Goal: Task Accomplishment & Management: Use online tool/utility

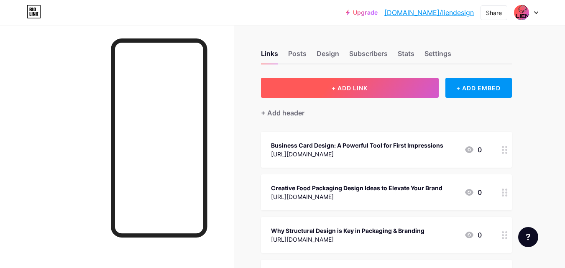
click at [336, 84] on span "+ ADD LINK" at bounding box center [350, 87] width 36 height 7
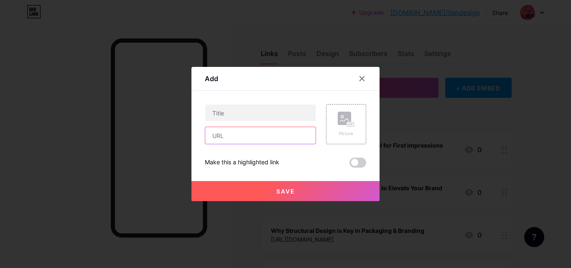
click at [225, 137] on input "text" at bounding box center [260, 135] width 110 height 17
paste input "[URL][DOMAIN_NAME]"
type input "[URL][DOMAIN_NAME]"
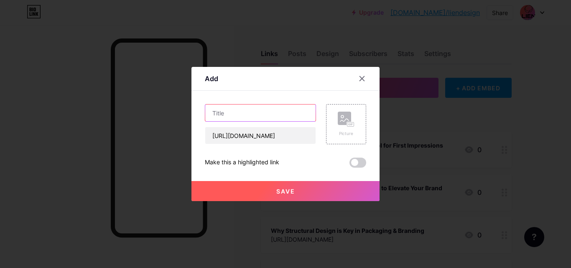
click at [236, 115] on input "text" at bounding box center [260, 113] width 110 height 17
paste input "Power Up Your Brand with Stunning Supplement Label Design"
type input "Power Up Your Brand with Stunning Supplement Label Design"
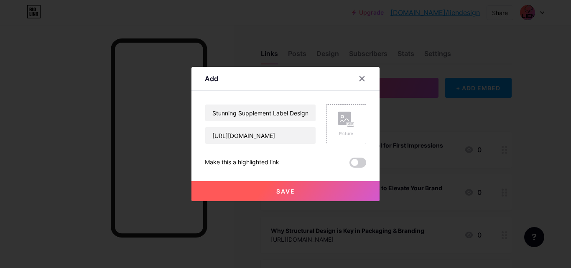
click at [357, 160] on span at bounding box center [358, 163] width 17 height 10
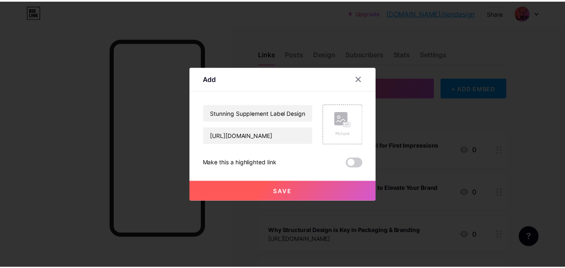
scroll to position [0, 0]
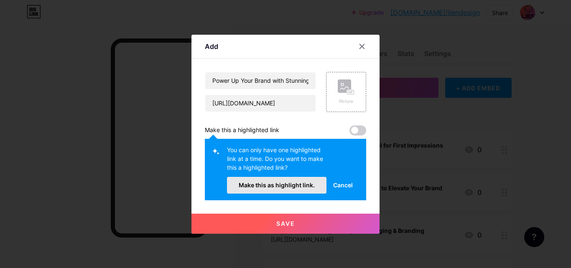
click at [274, 189] on button "Make this as highlight link." at bounding box center [277, 185] width 100 height 17
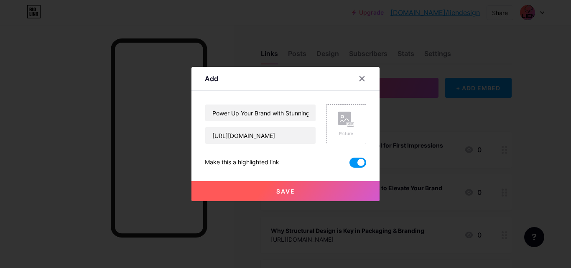
click at [292, 186] on button "Save" at bounding box center [286, 191] width 188 height 20
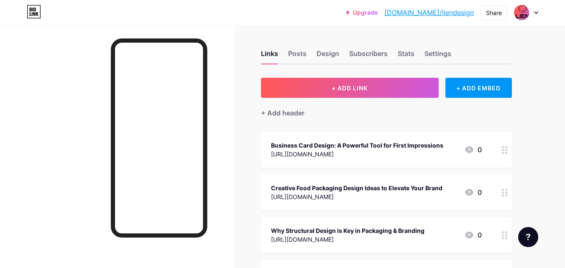
click at [436, 12] on link "[DOMAIN_NAME]/liendesign" at bounding box center [428, 13] width 89 height 10
